Goal: Transaction & Acquisition: Obtain resource

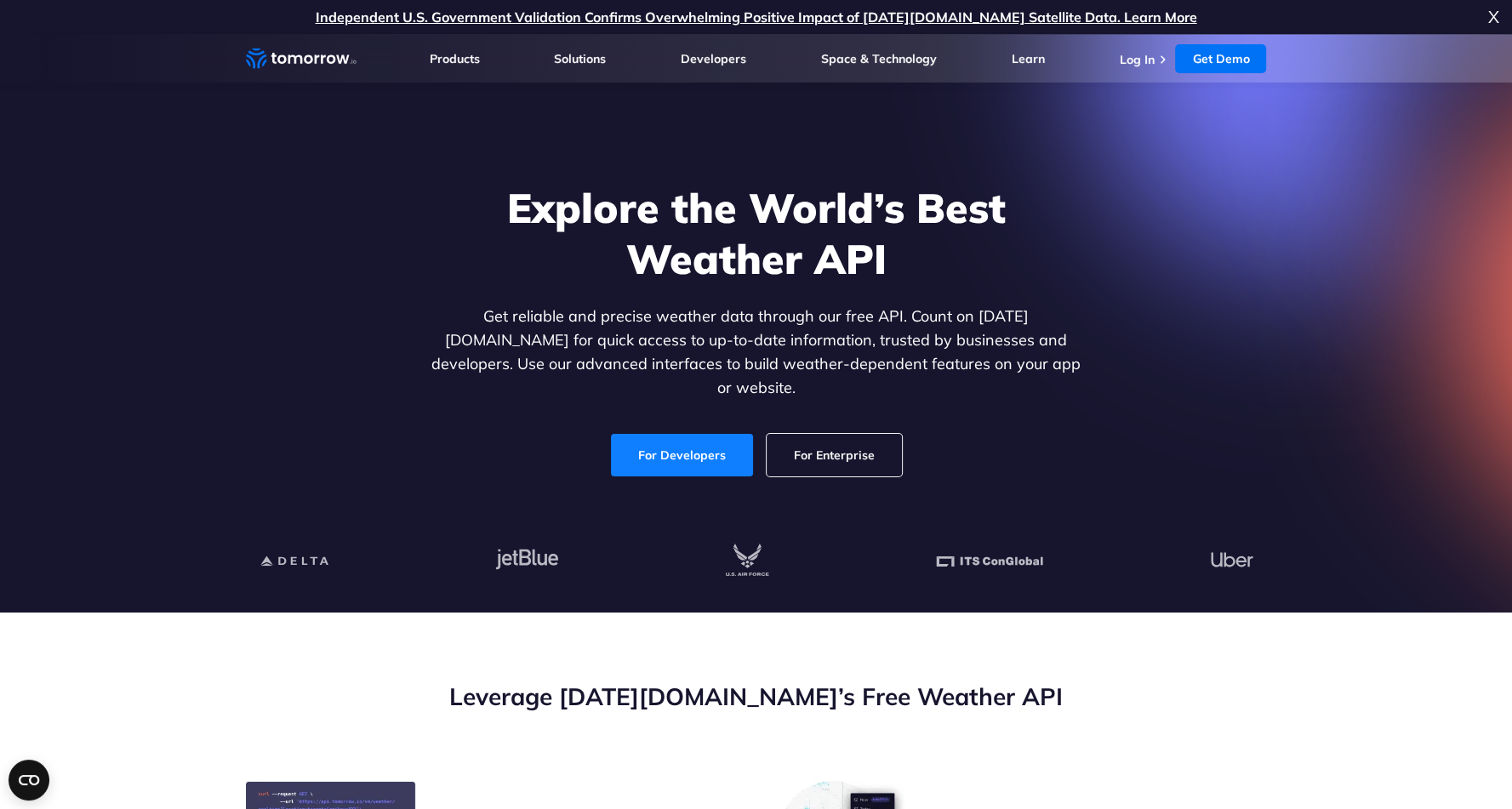
click at [706, 439] on link "For Developers" at bounding box center [681, 455] width 142 height 42
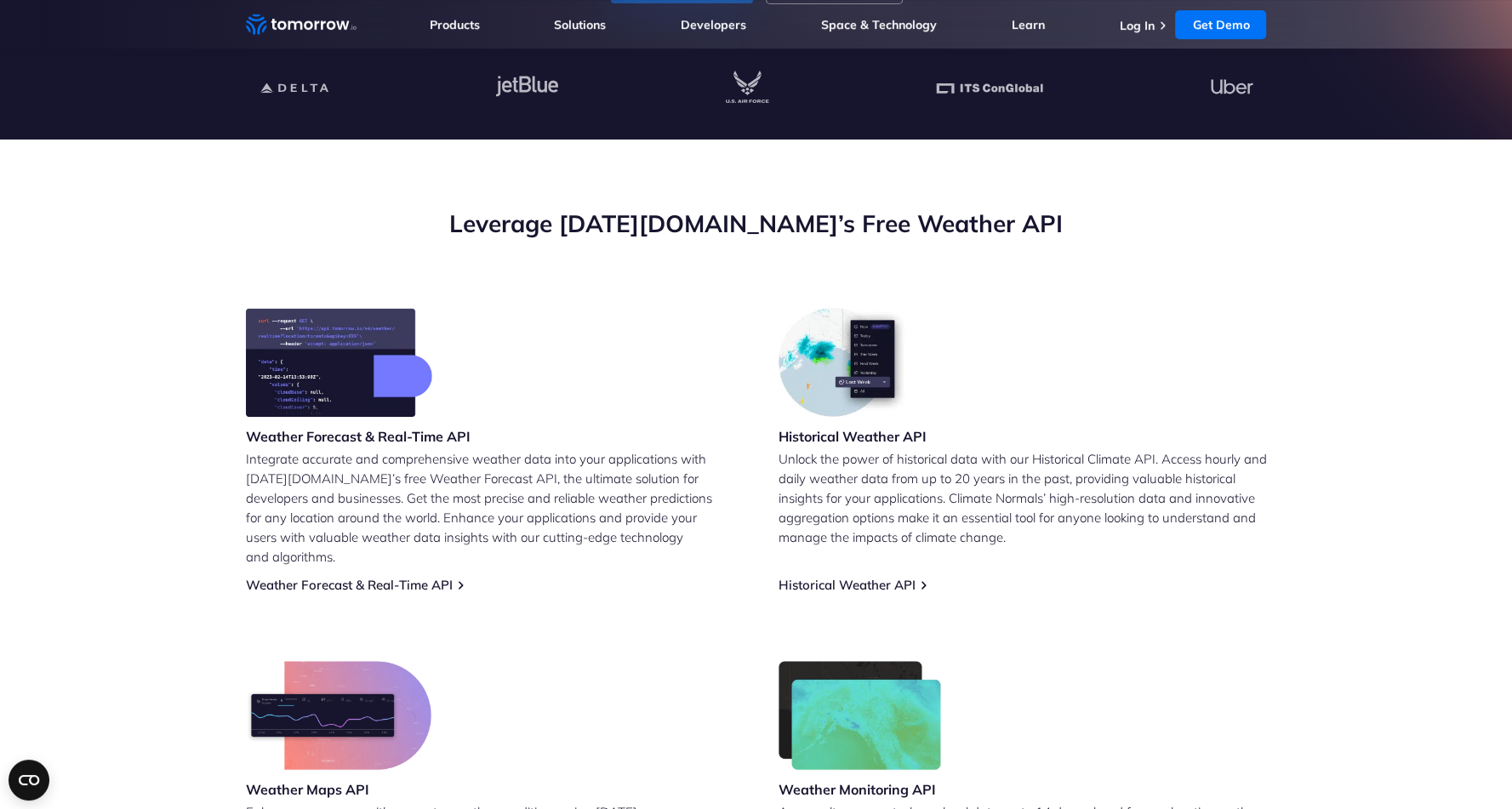
scroll to position [510, 0]
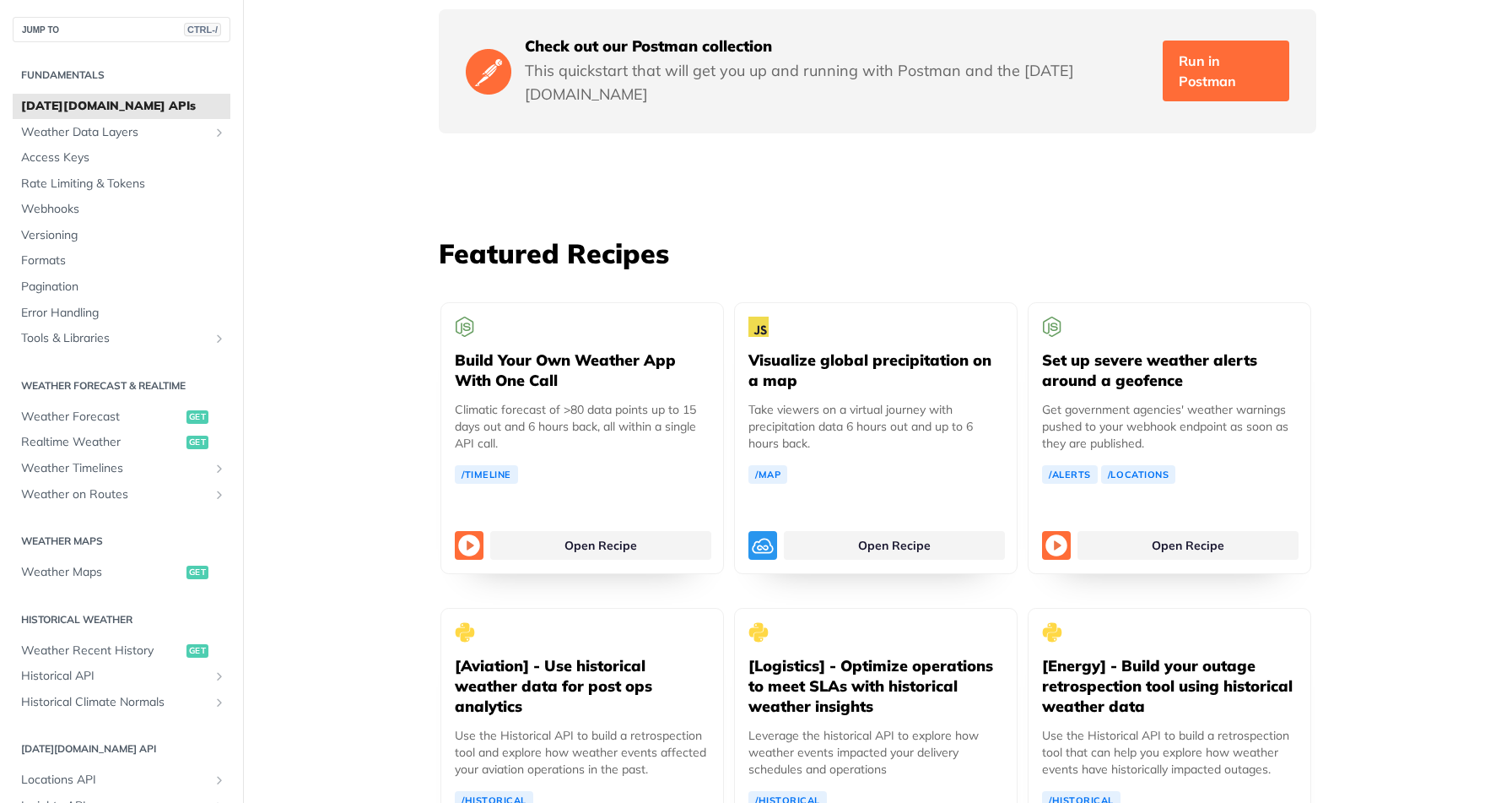
scroll to position [2954, 0]
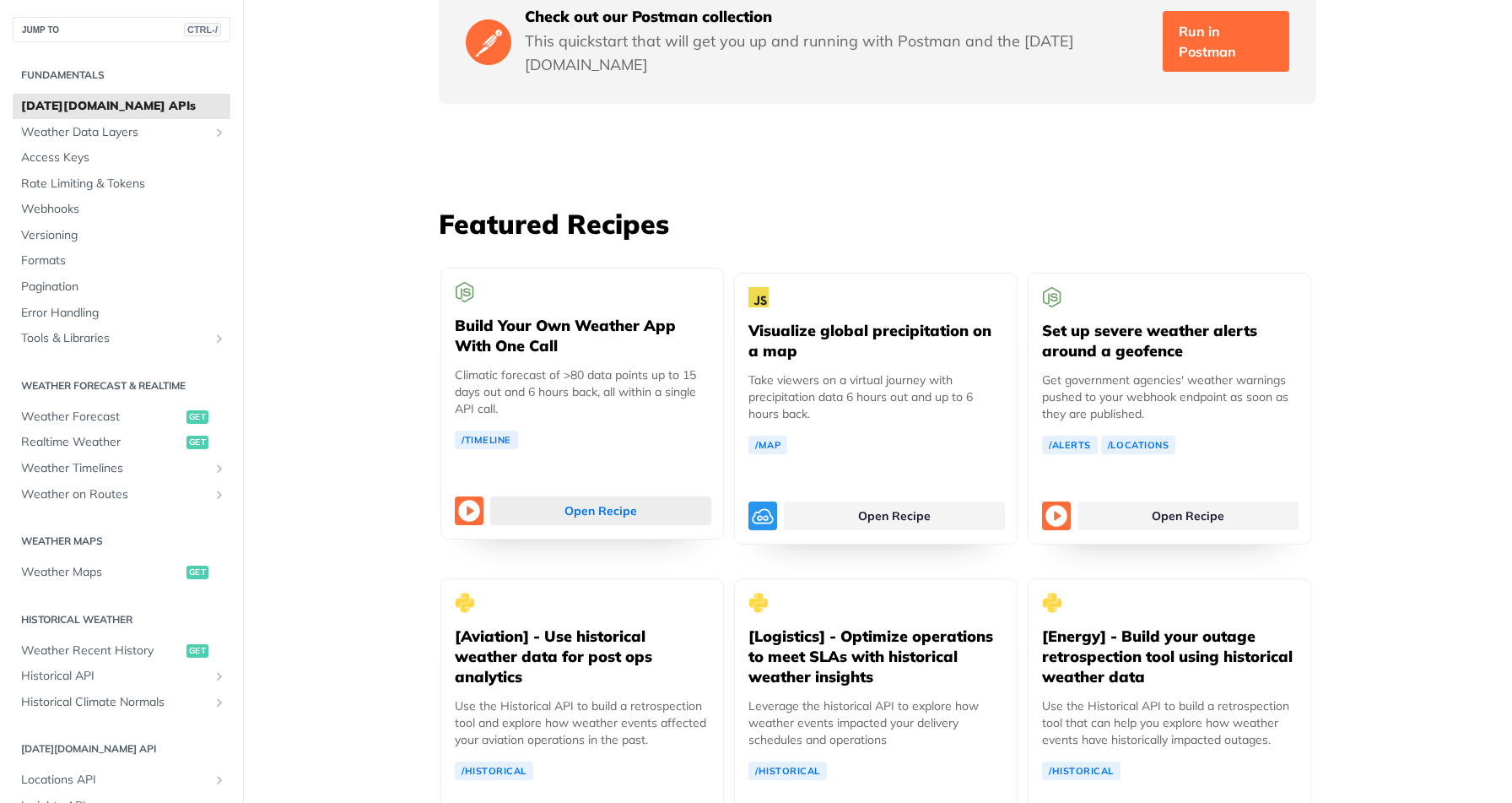
click at [587, 496] on link "Open Recipe" at bounding box center [600, 510] width 221 height 29
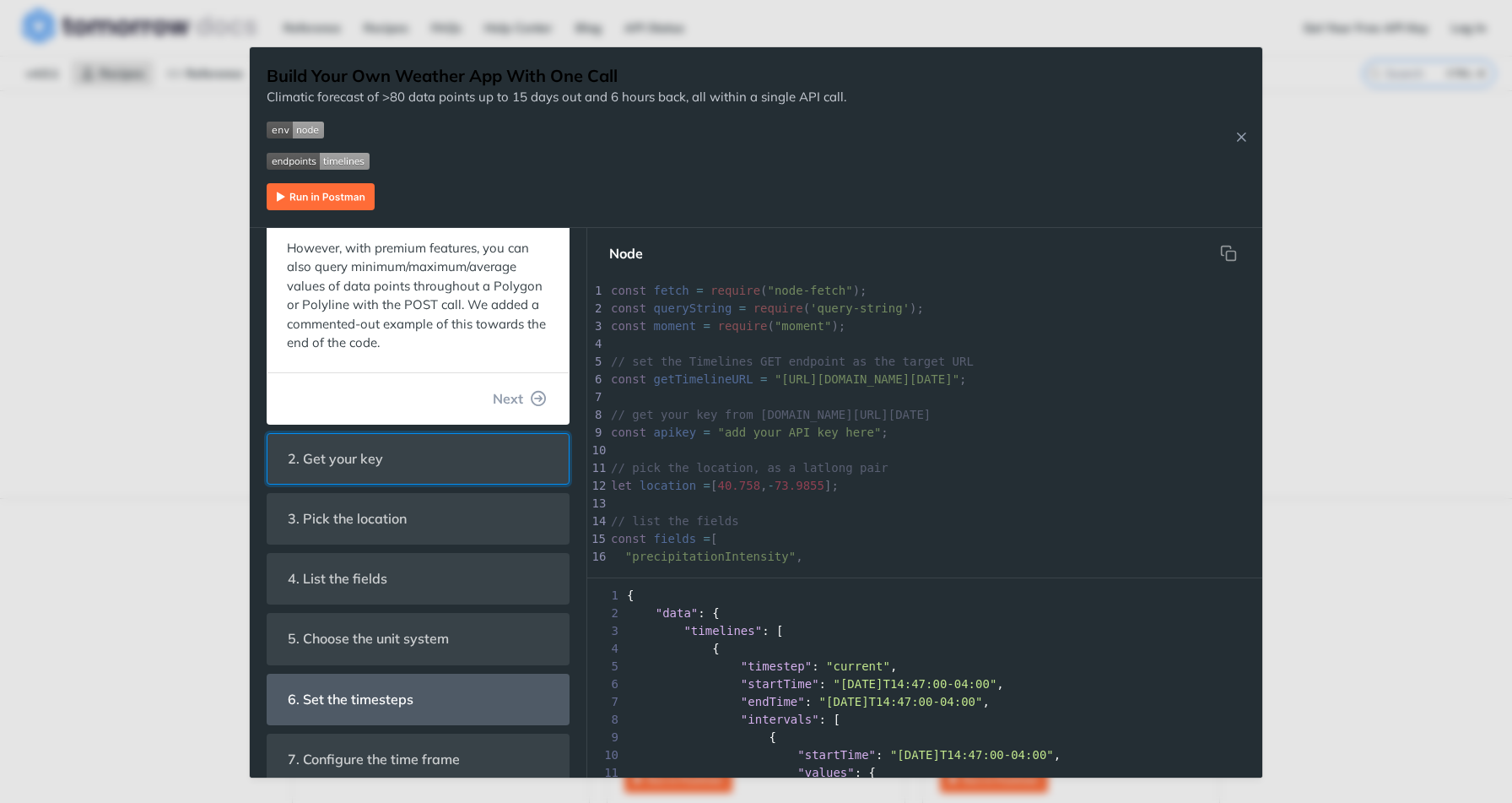
click at [361, 463] on span "2. Get your key" at bounding box center [335, 458] width 119 height 33
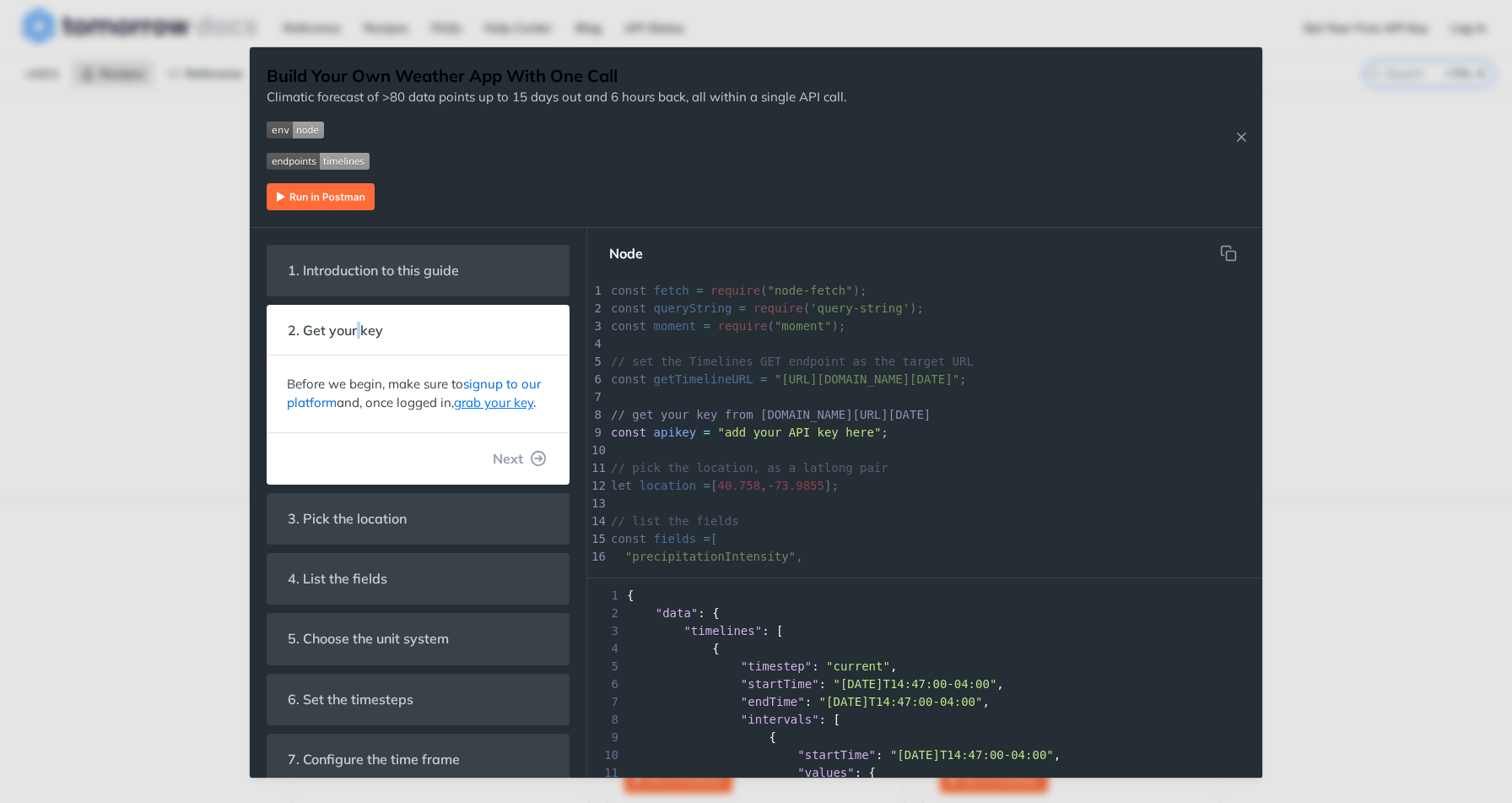
click at [497, 380] on link "signup to our platform" at bounding box center [414, 394] width 254 height 36
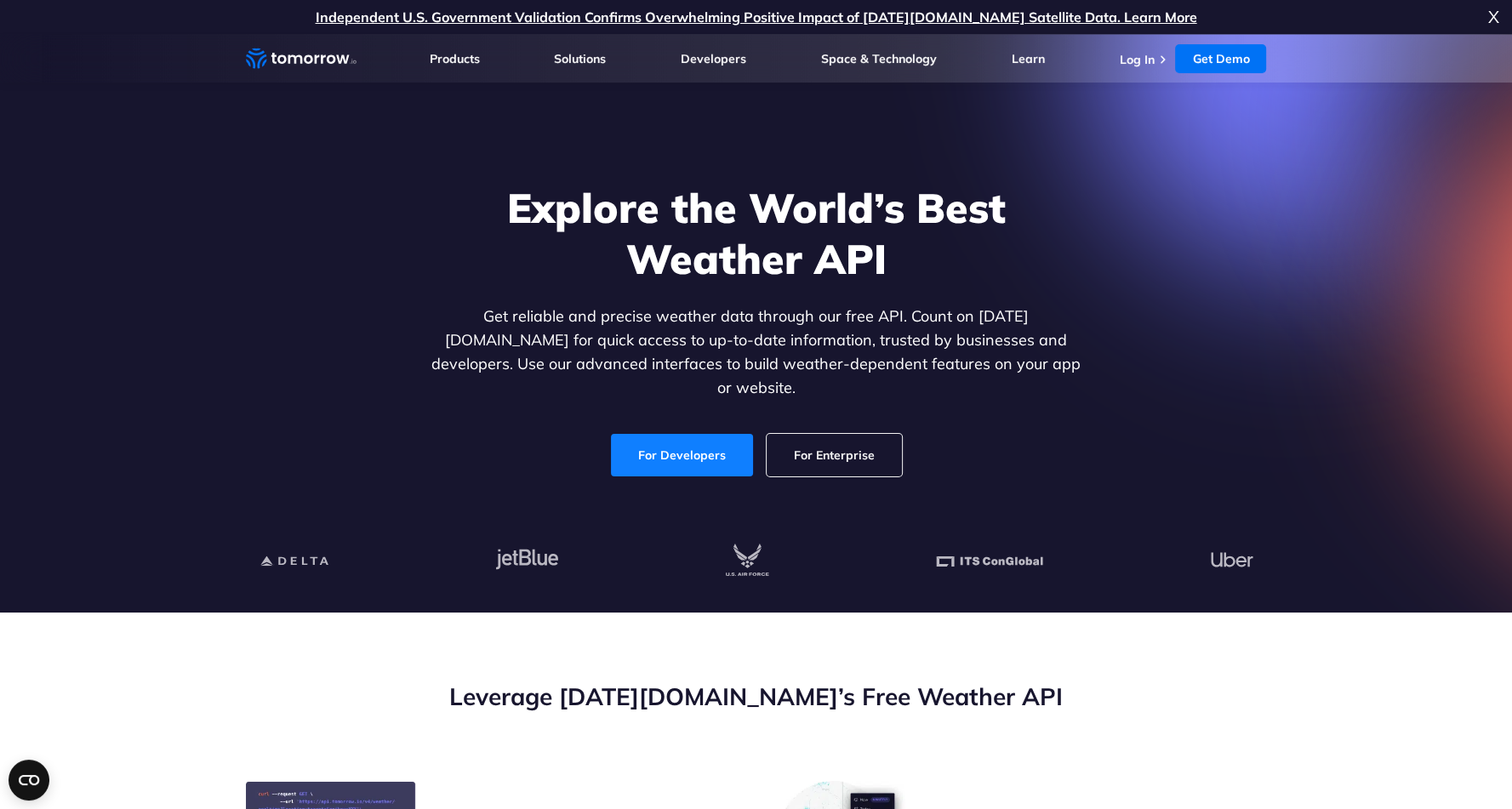
click at [659, 437] on link "For Developers" at bounding box center [681, 455] width 142 height 42
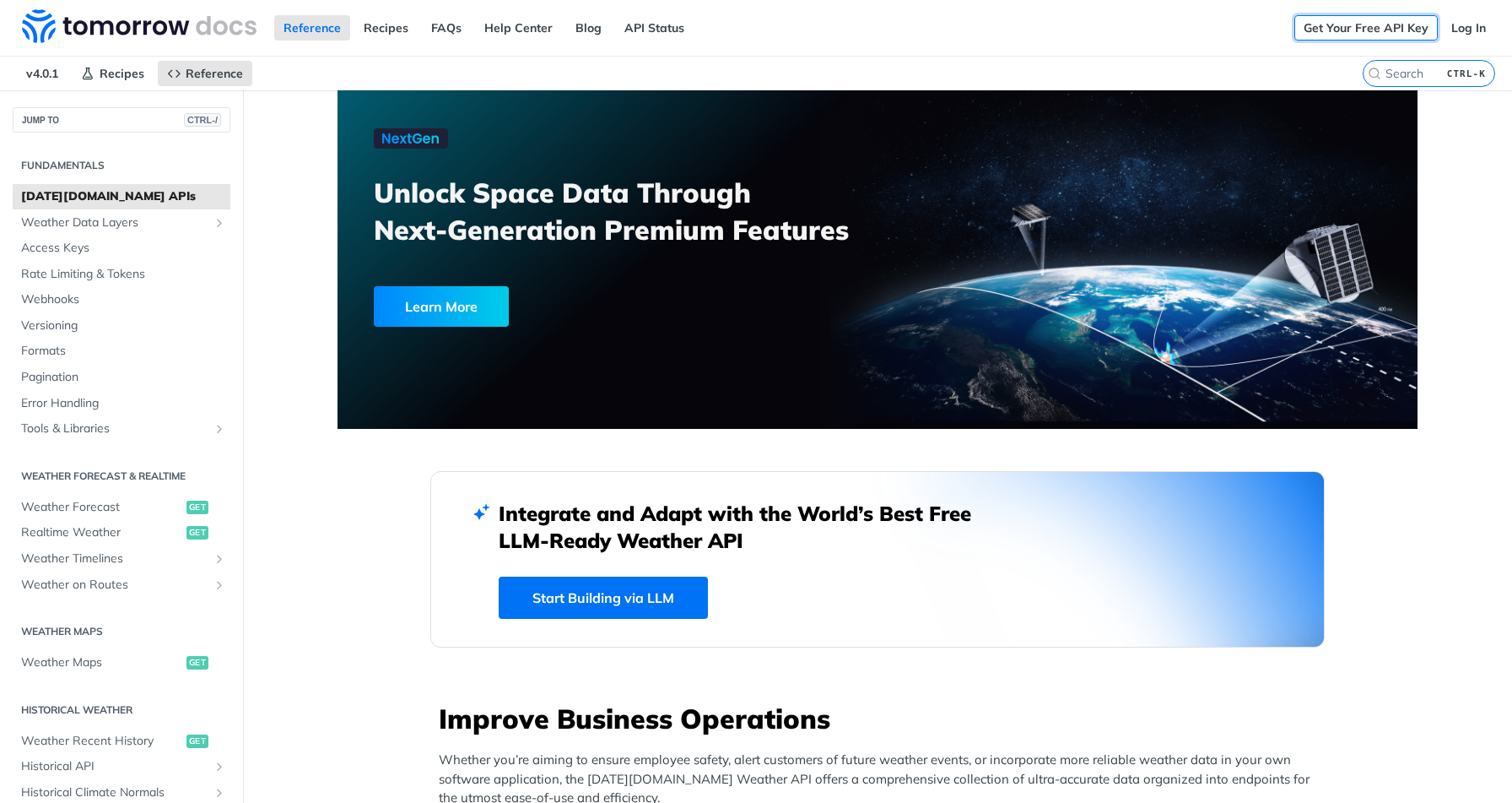
click at [1363, 26] on link "Get Your Free API Key" at bounding box center [1365, 28] width 143 height 25
click at [1455, 33] on link "Log In" at bounding box center [1467, 28] width 53 height 25
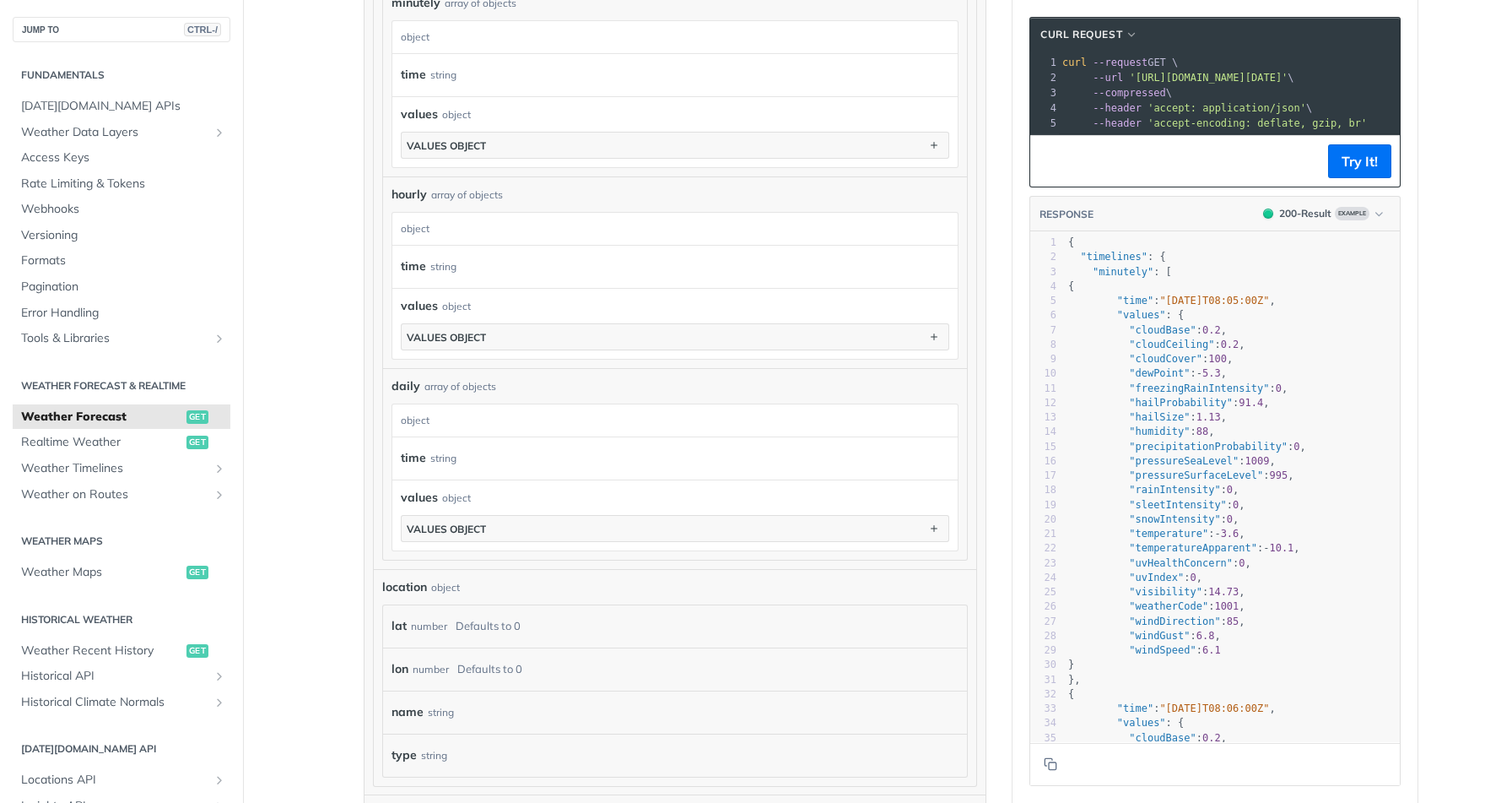
scroll to position [1071, 0]
click at [1359, 468] on pre ""pressureSeaLevel" : 1009 ," at bounding box center [1232, 461] width 335 height 14
type textarea "{ "timelines": { "minutely": [ { "time": "[DATE]T08:05:00Z", "values": { "cloud…"
